Goal: Find specific page/section: Locate a particular part of the current website

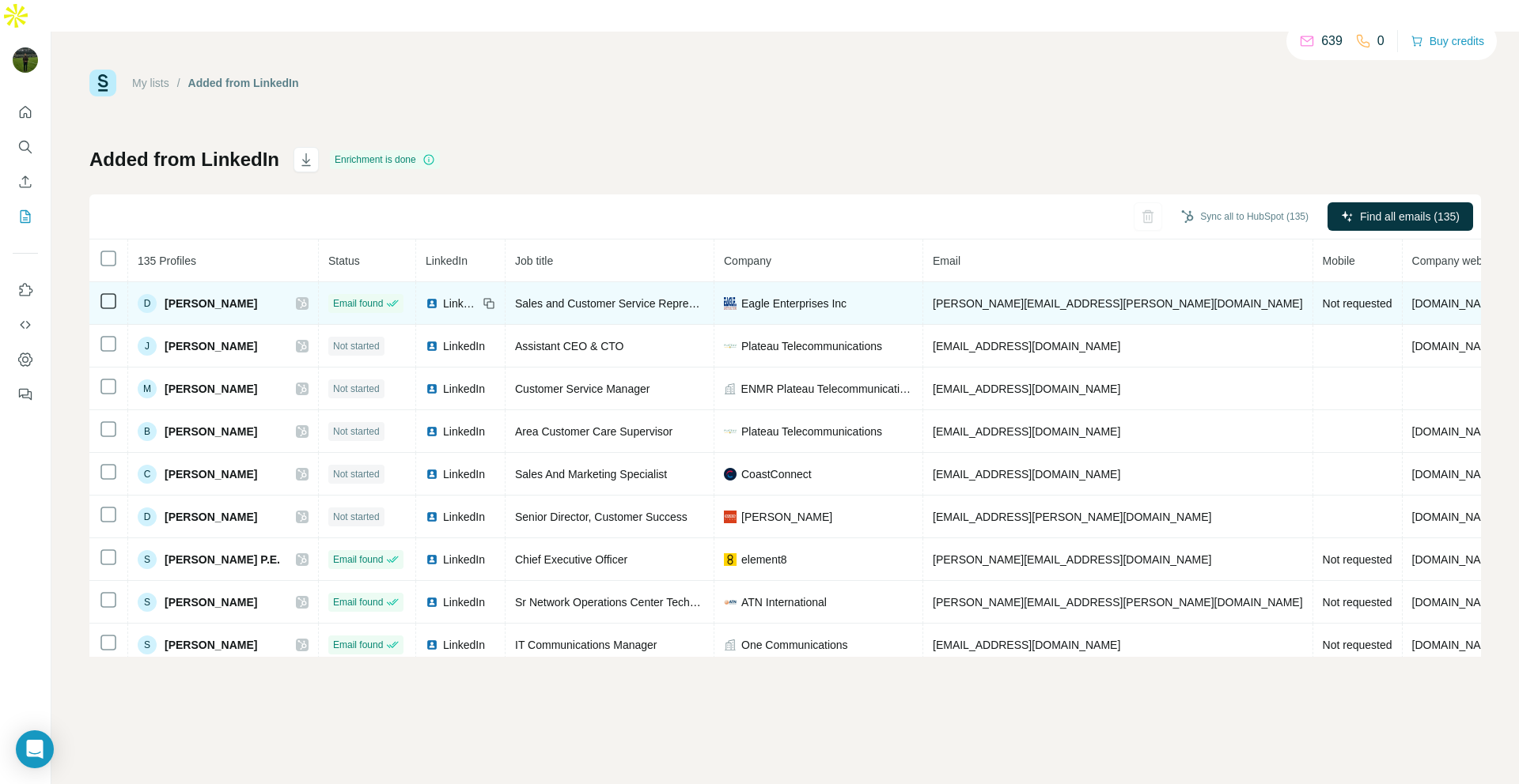
click at [210, 296] on span "[PERSON_NAME]" at bounding box center [210, 304] width 92 height 16
click at [196, 296] on span "[PERSON_NAME]" at bounding box center [210, 304] width 92 height 16
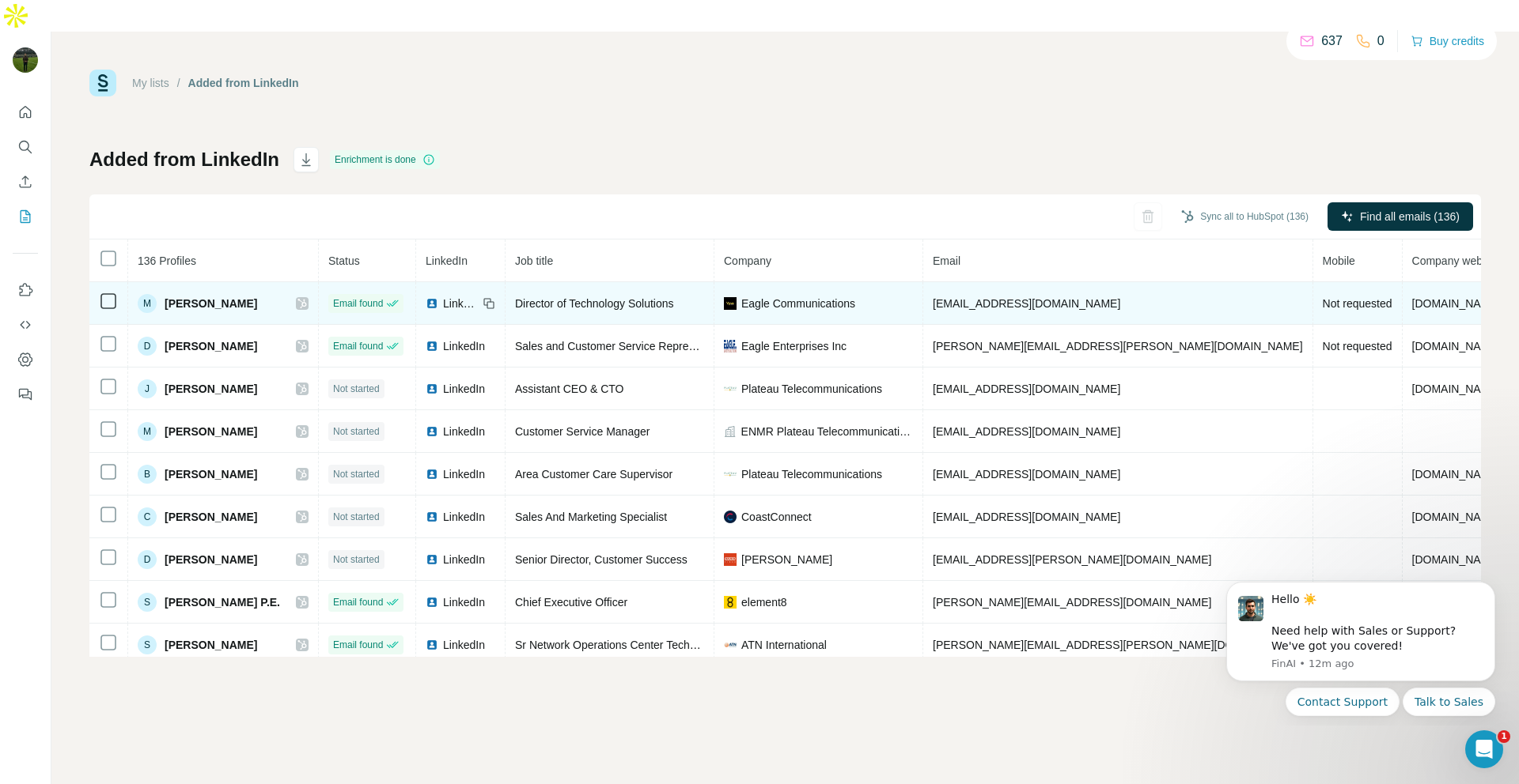
click at [203, 296] on span "[PERSON_NAME]" at bounding box center [210, 304] width 92 height 16
click at [189, 283] on td "M [PERSON_NAME]" at bounding box center [223, 304] width 190 height 43
